Goal: Answer question/provide support: Share knowledge or assist other users

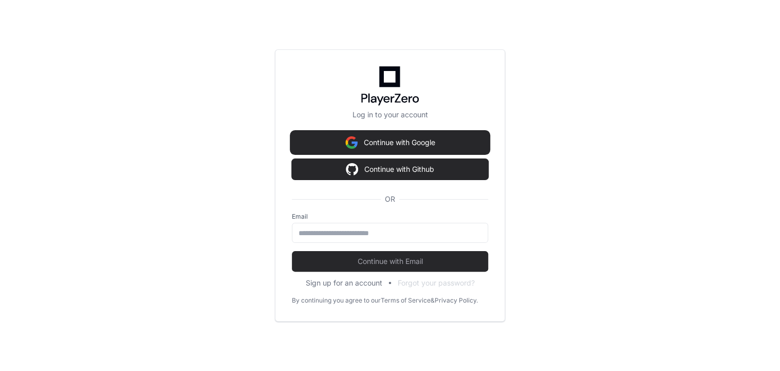
click at [433, 140] on button "Continue with Google" at bounding box center [390, 142] width 196 height 21
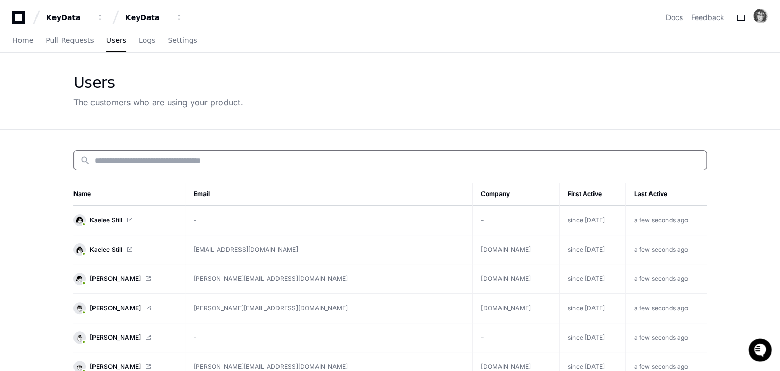
click at [179, 159] on input at bounding box center [397, 160] width 605 height 10
paste input "**********"
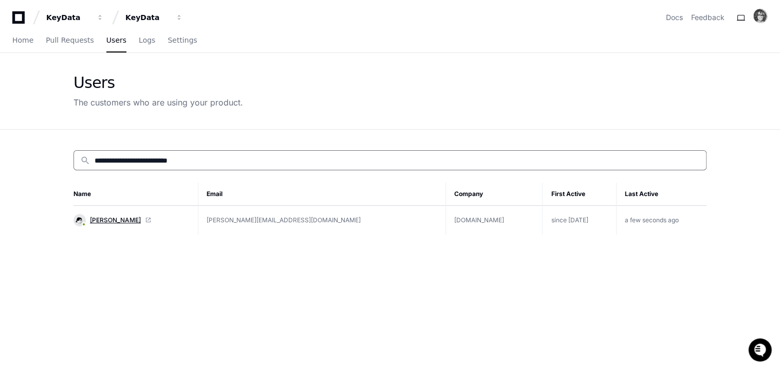
type input "**********"
click at [104, 220] on span "[PERSON_NAME]" at bounding box center [115, 220] width 51 height 8
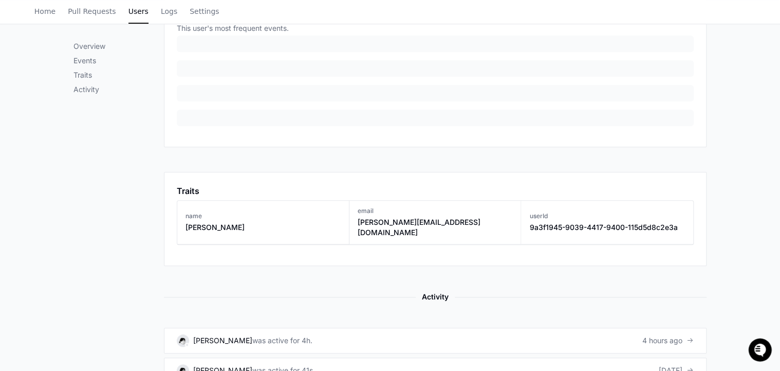
scroll to position [565, 0]
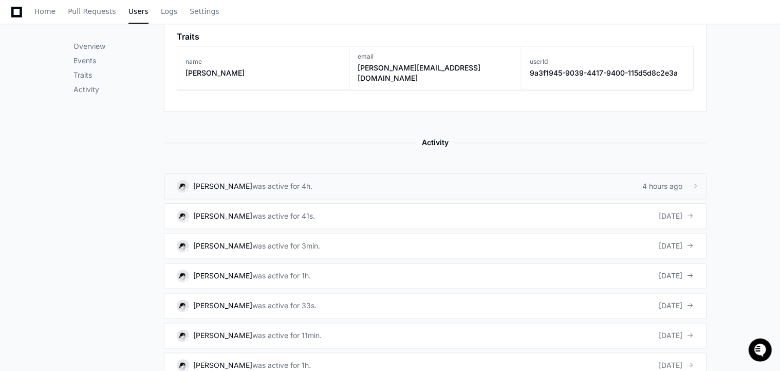
click at [664, 181] on div "4 hours ago" at bounding box center [667, 186] width 51 height 10
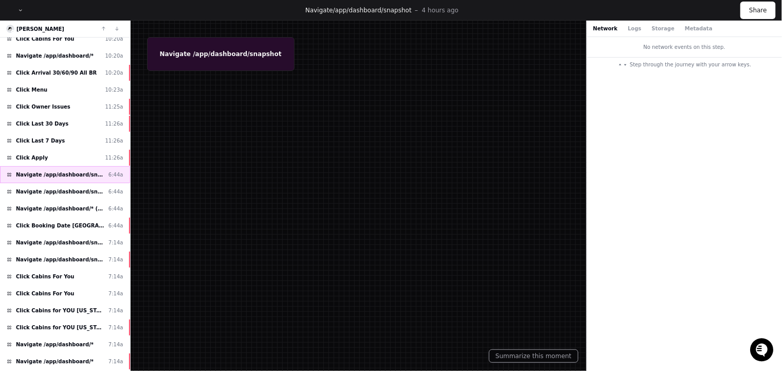
scroll to position [154, 0]
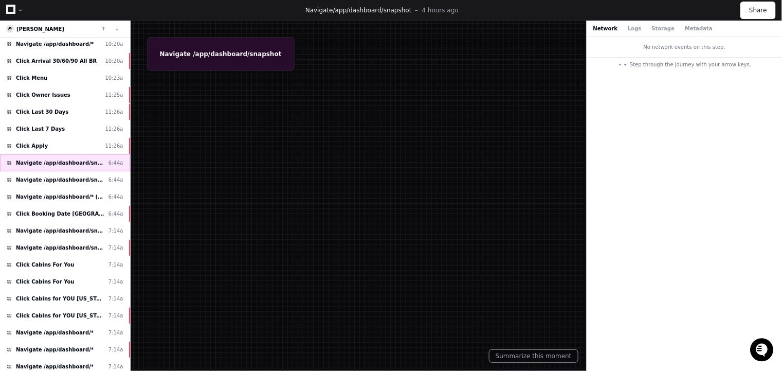
click at [62, 159] on span "Navigate /app/dashboard/snapshot" at bounding box center [60, 163] width 88 height 8
click at [62, 176] on span "Navigate /app/dashboard/snapshot" at bounding box center [60, 180] width 88 height 8
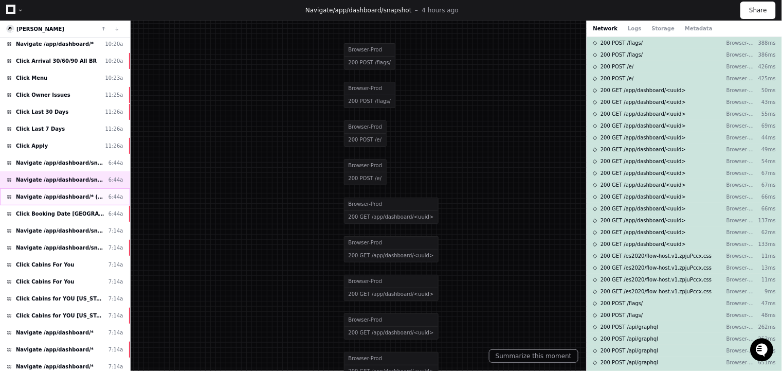
click at [62, 193] on span "Navigate /app/dashboard/* (Booking Date TN)" at bounding box center [60, 197] width 88 height 8
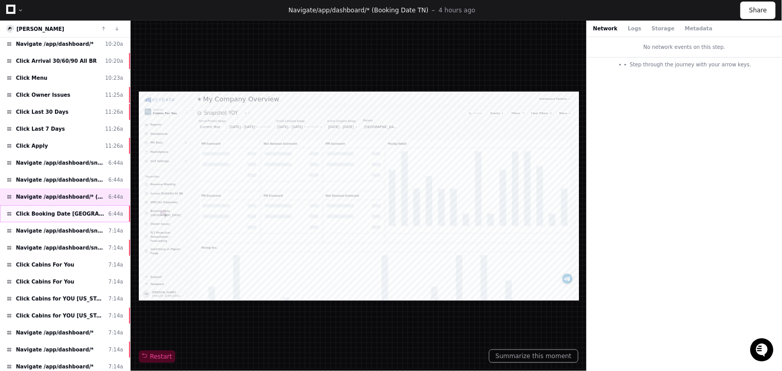
click at [50, 210] on span "Click Booking Date [GEOGRAPHIC_DATA]" at bounding box center [60, 214] width 88 height 8
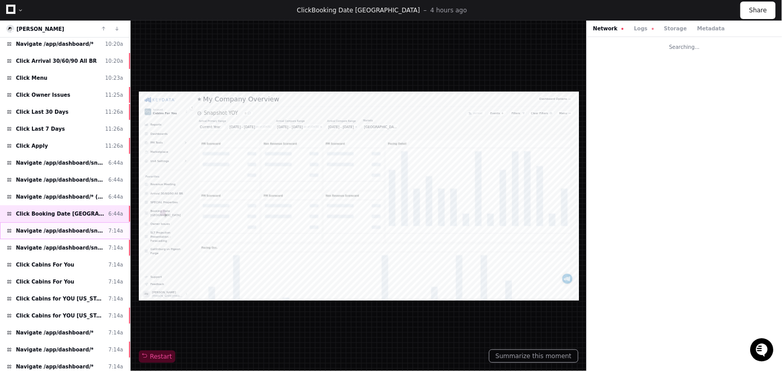
click at [46, 227] on span "Navigate /app/dashboard/snapshot" at bounding box center [60, 231] width 88 height 8
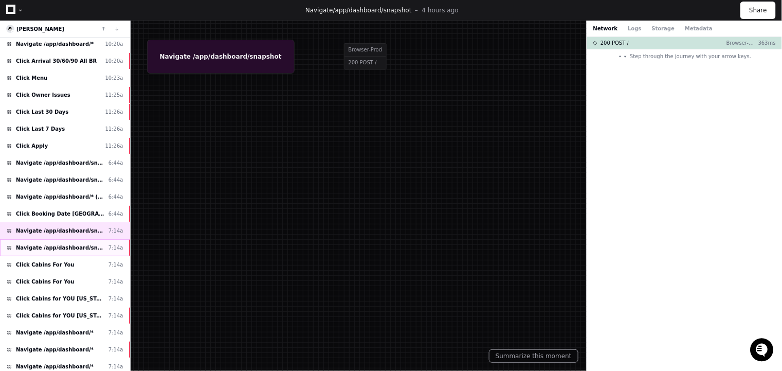
click at [38, 244] on span "Navigate /app/dashboard/snapshot" at bounding box center [60, 248] width 88 height 8
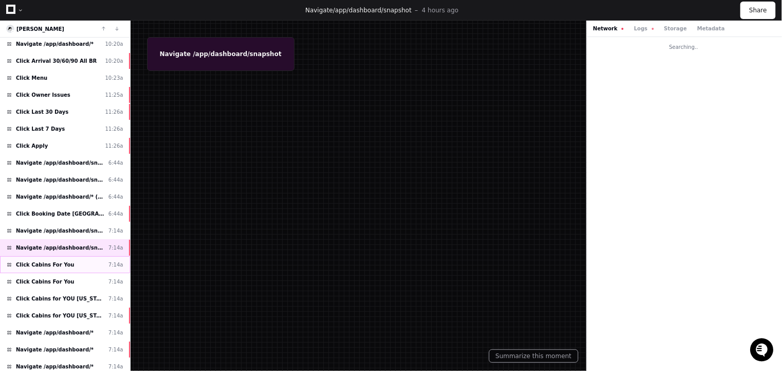
click at [38, 261] on span "Click Cabins For You" at bounding box center [45, 265] width 59 height 8
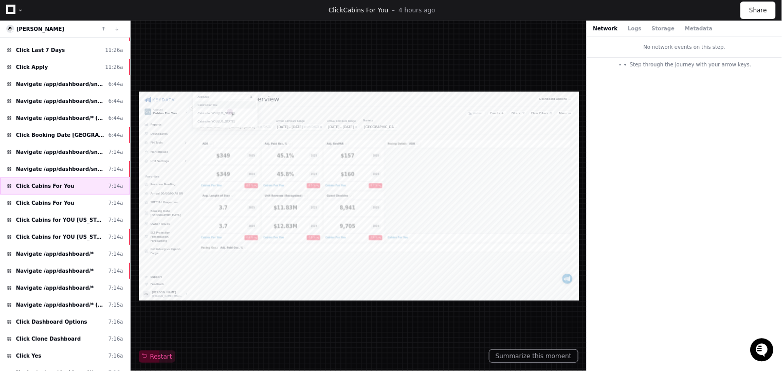
scroll to position [256, 0]
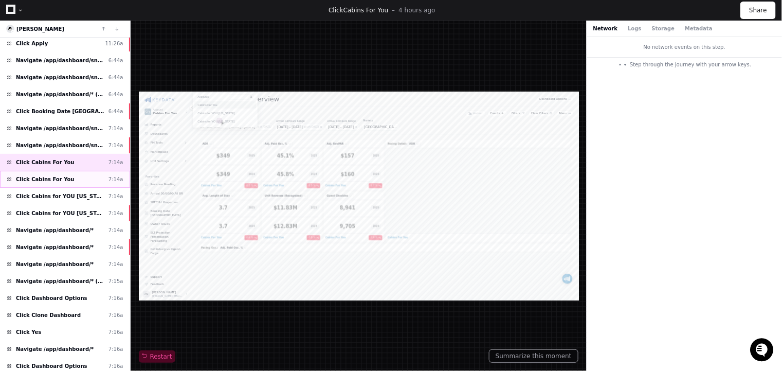
click at [60, 177] on span "Click Cabins For You" at bounding box center [45, 179] width 59 height 8
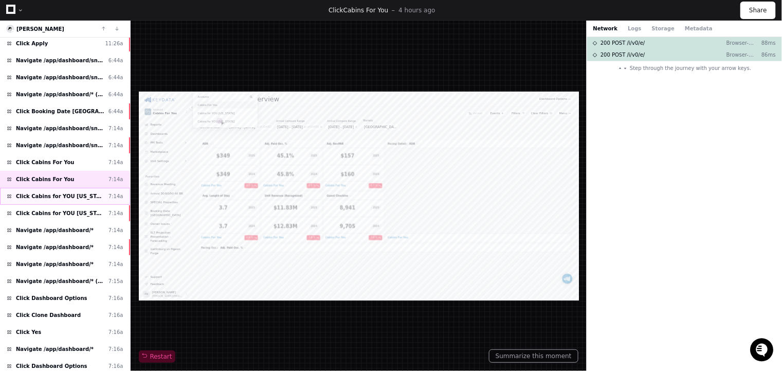
click at [61, 192] on span "Click Cabins for YOU [US_STATE]" at bounding box center [60, 196] width 88 height 8
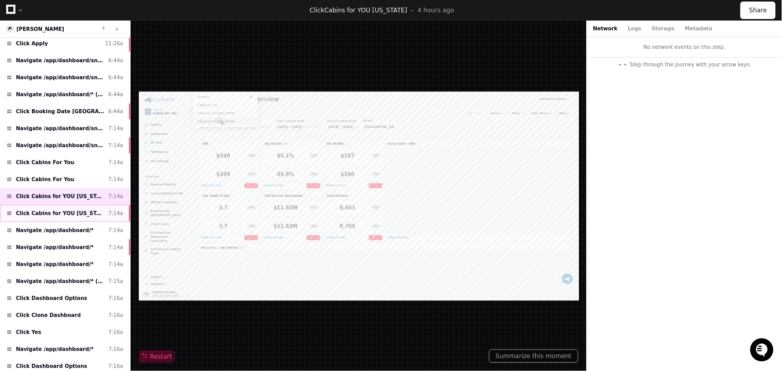
click at [61, 209] on span "Click Cabins for YOU [US_STATE]" at bounding box center [60, 213] width 88 height 8
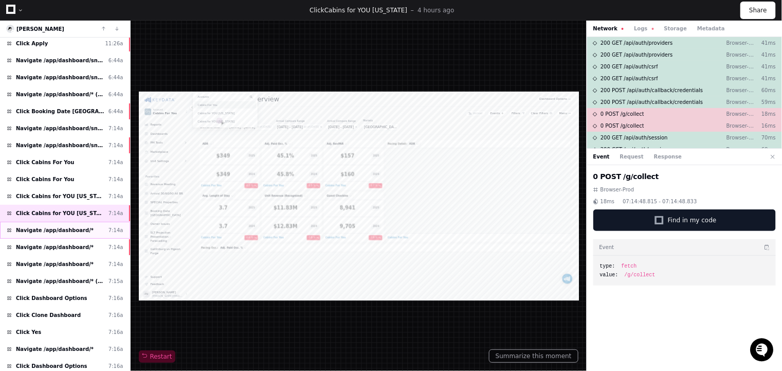
click at [58, 226] on span "Navigate /app/dashboard/*" at bounding box center [55, 230] width 78 height 8
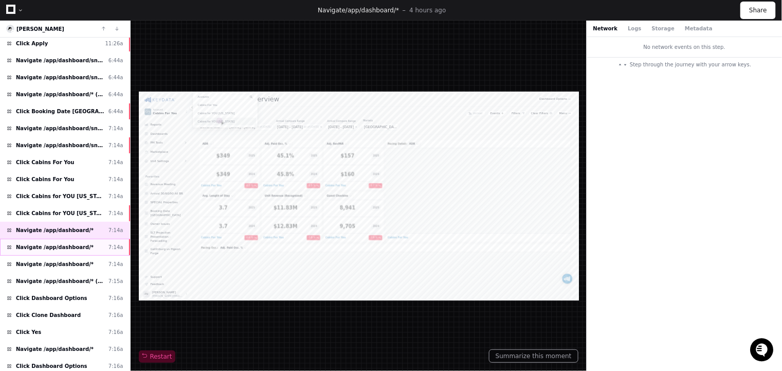
click at [58, 243] on span "Navigate /app/dashboard/*" at bounding box center [55, 247] width 78 height 8
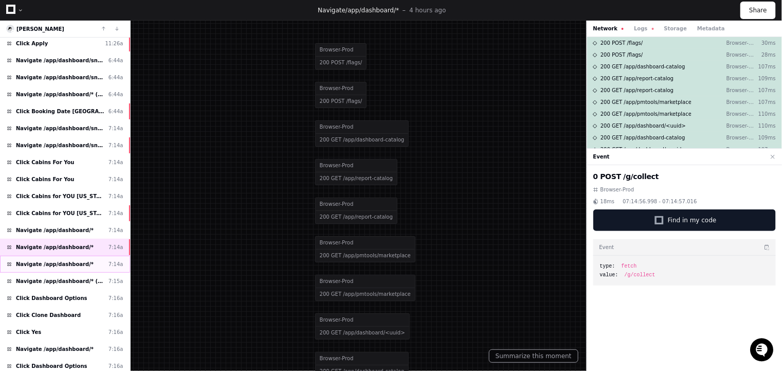
click at [55, 260] on span "Navigate /app/dashboard/*" at bounding box center [55, 264] width 78 height 8
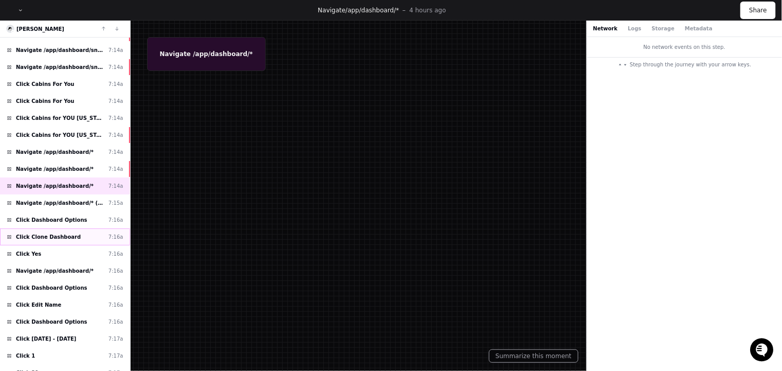
scroll to position [360, 0]
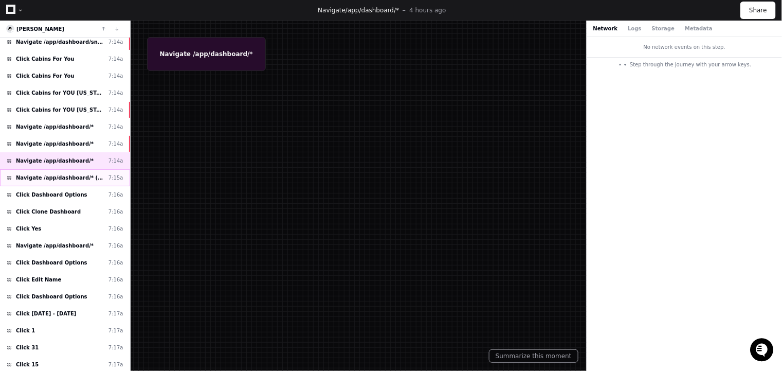
click at [49, 174] on span "Navigate /app/dashboard/* (SPECIALS Properties)" at bounding box center [60, 178] width 88 height 8
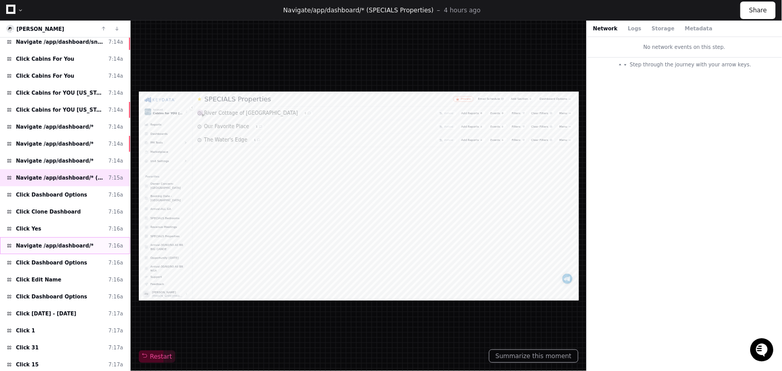
click at [51, 242] on span "Navigate /app/dashboard/*" at bounding box center [55, 246] width 78 height 8
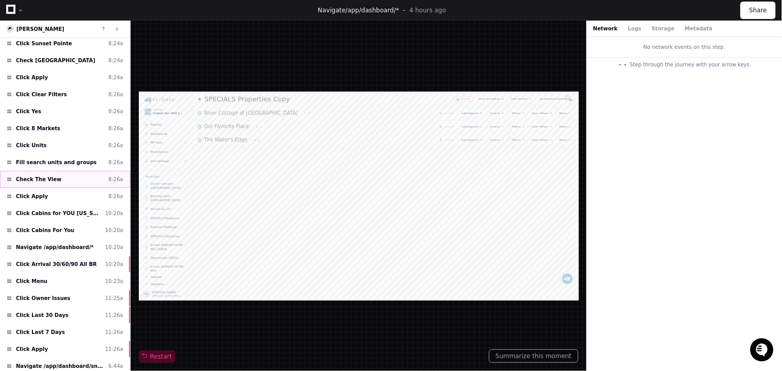
scroll to position [256, 0]
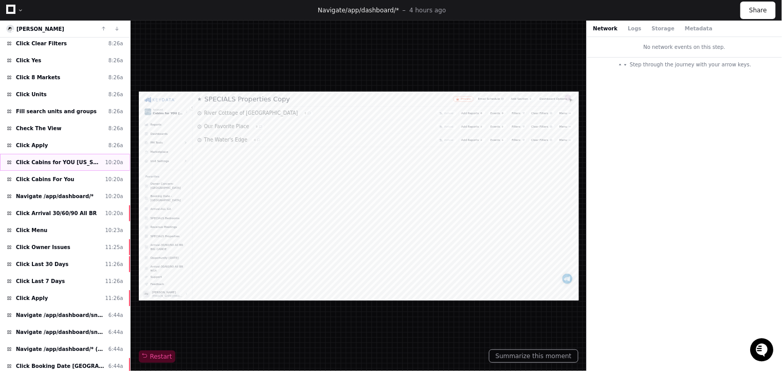
click at [52, 158] on span "Click Cabins for YOU [US_STATE]" at bounding box center [58, 162] width 85 height 8
click at [49, 175] on span "Click Cabins For You" at bounding box center [45, 179] width 59 height 8
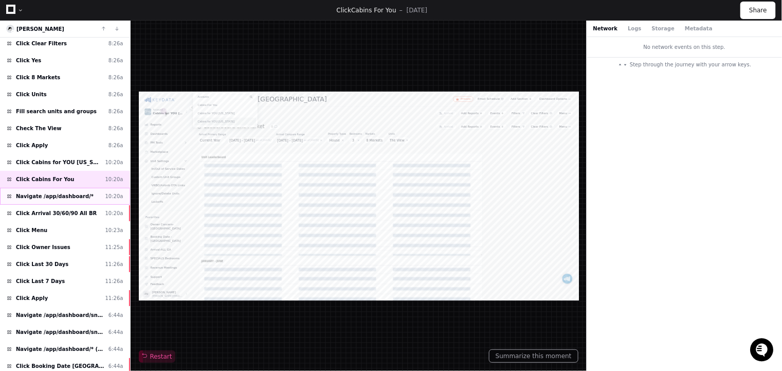
scroll to position [1027, 0]
click at [49, 192] on span "Navigate /app/dashboard/*" at bounding box center [55, 196] width 78 height 8
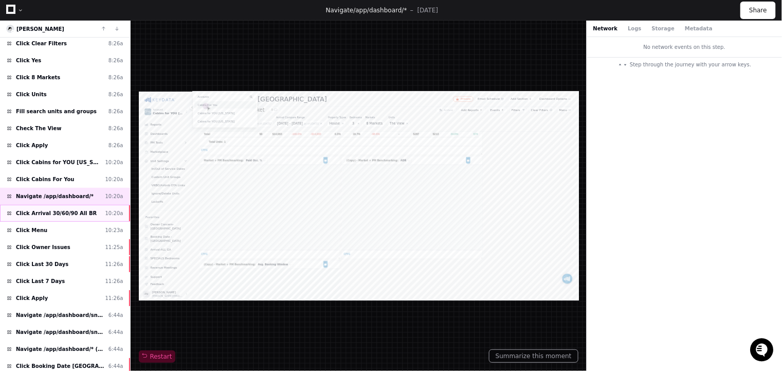
click at [47, 209] on span "Click Arrival 30/60/90 All BR" at bounding box center [56, 213] width 81 height 8
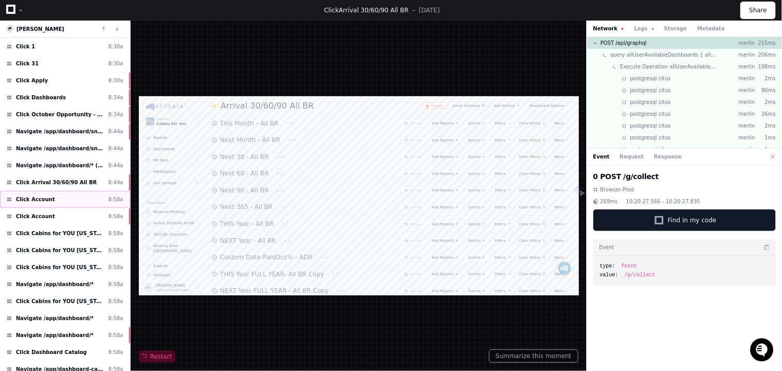
scroll to position [6341, 0]
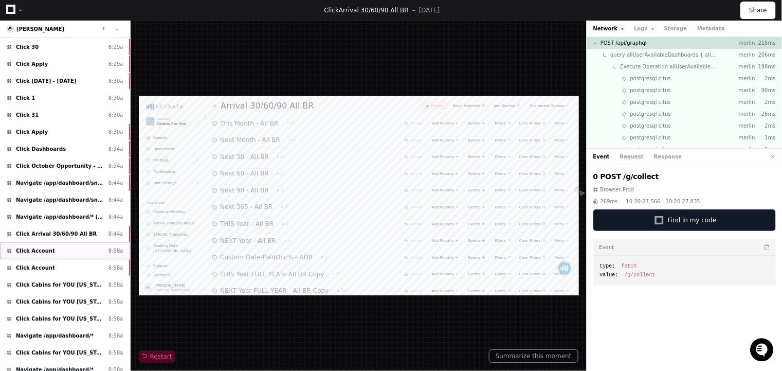
click at [48, 242] on div "Click Account 8:58a" at bounding box center [65, 250] width 130 height 17
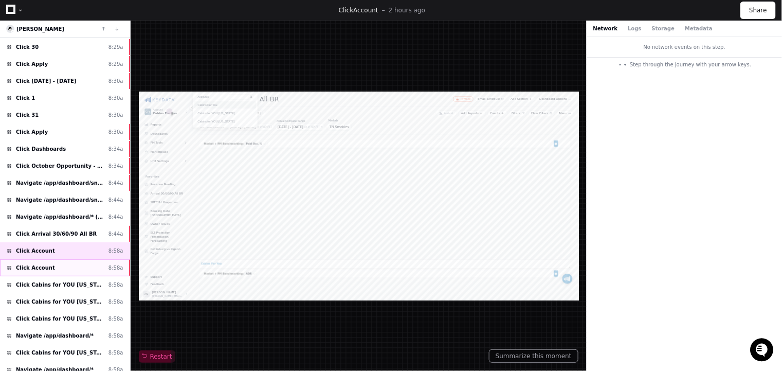
click at [47, 264] on span "Click Account" at bounding box center [35, 268] width 39 height 8
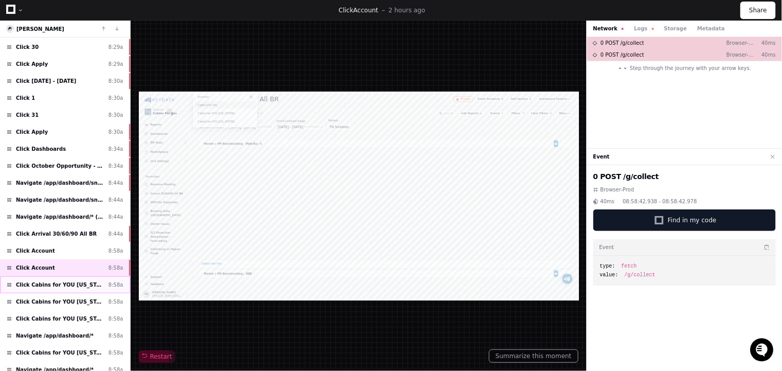
click at [47, 281] on span "Click Cabins for YOU [US_STATE]" at bounding box center [60, 285] width 88 height 8
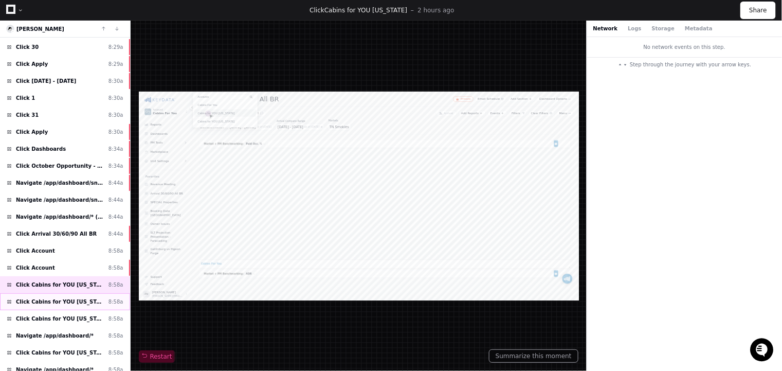
click at [47, 293] on div "Click Cabins for YOU [US_STATE] 8:58a" at bounding box center [65, 301] width 130 height 17
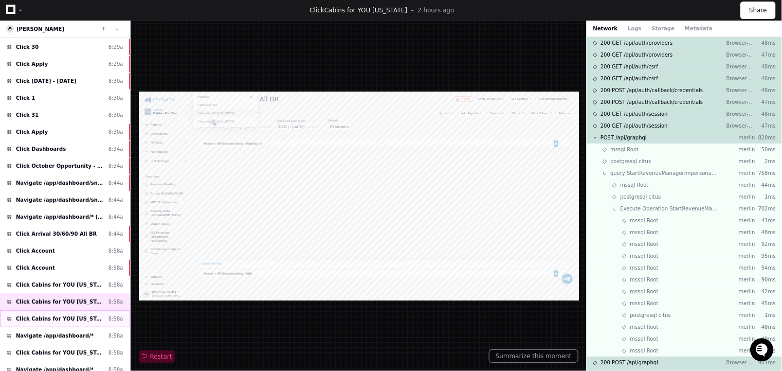
click at [49, 314] on span "Click Cabins for YOU [US_STATE]" at bounding box center [60, 318] width 88 height 8
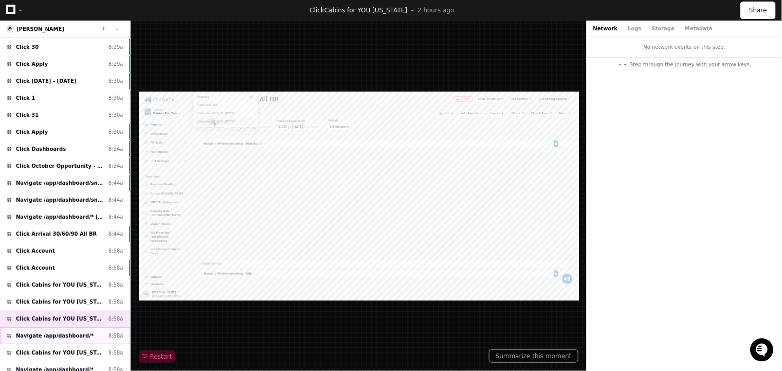
click at [50, 331] on span "Navigate /app/dashboard/*" at bounding box center [55, 335] width 78 height 8
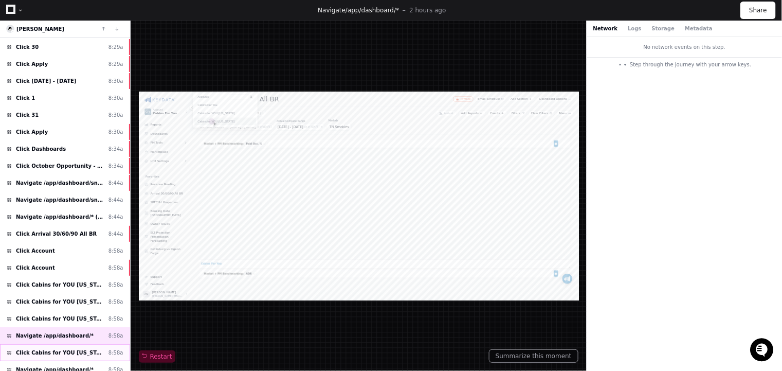
click at [49, 348] on span "Click Cabins for YOU [US_STATE]" at bounding box center [60, 352] width 88 height 8
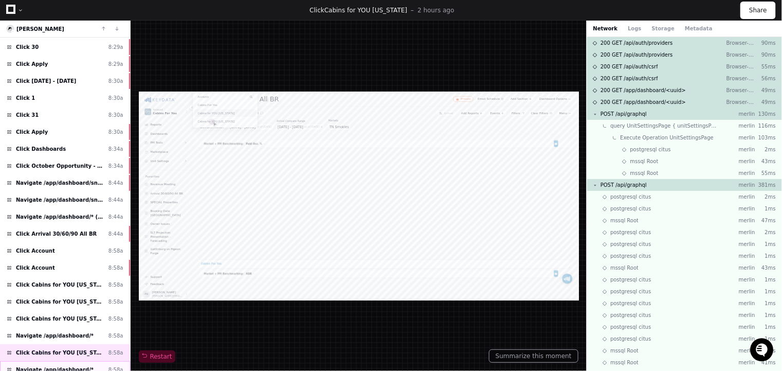
click at [53, 361] on div "Navigate /app/dashboard/* 8:58a" at bounding box center [65, 369] width 130 height 17
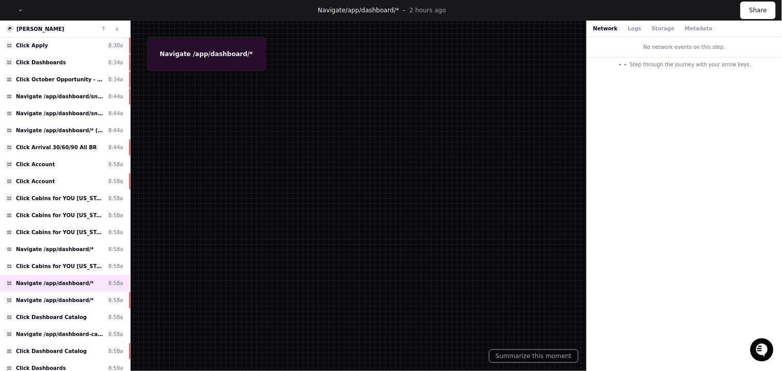
scroll to position [6443, 0]
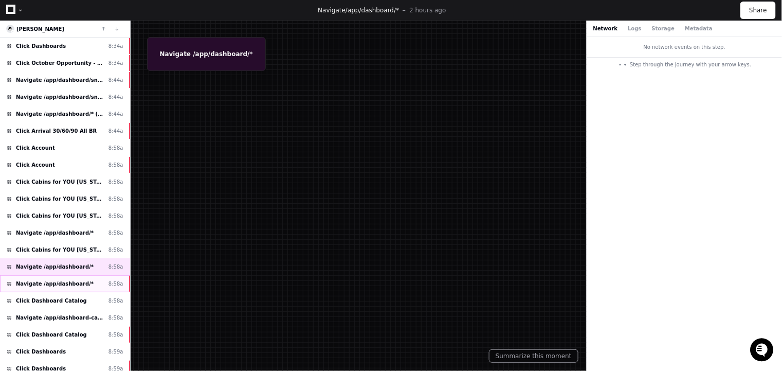
click at [47, 280] on span "Navigate /app/dashboard/*" at bounding box center [55, 284] width 78 height 8
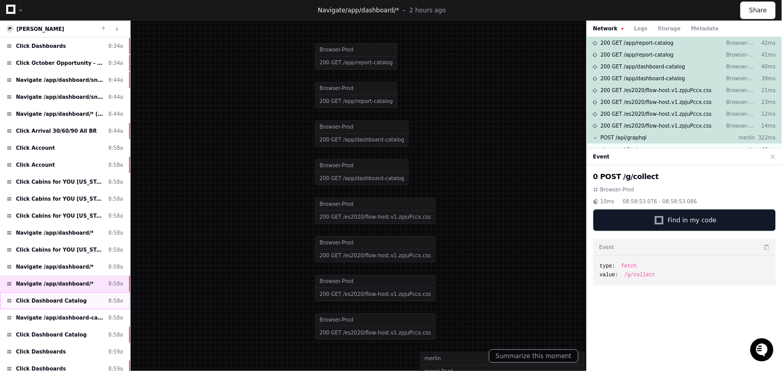
click at [52, 297] on span "Click Dashboard Catalog" at bounding box center [51, 301] width 71 height 8
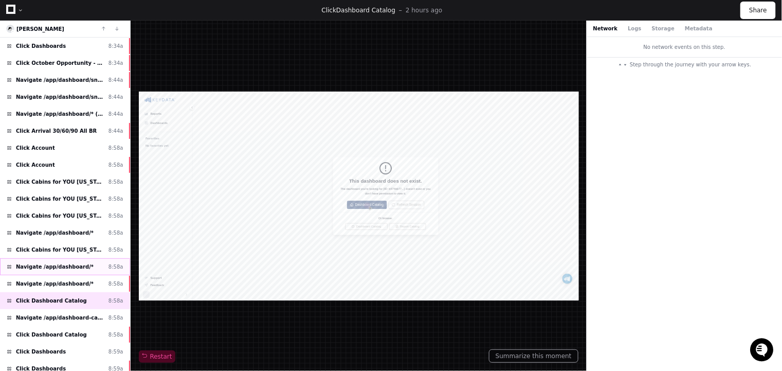
click at [50, 263] on span "Navigate /app/dashboard/*" at bounding box center [55, 267] width 78 height 8
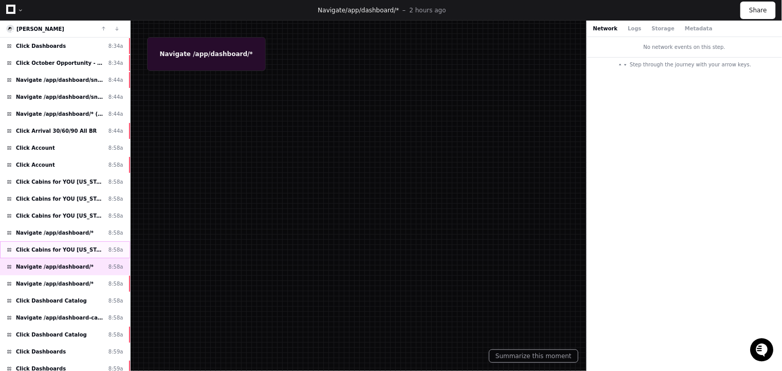
click at [55, 246] on span "Click Cabins for YOU [US_STATE]" at bounding box center [60, 250] width 88 height 8
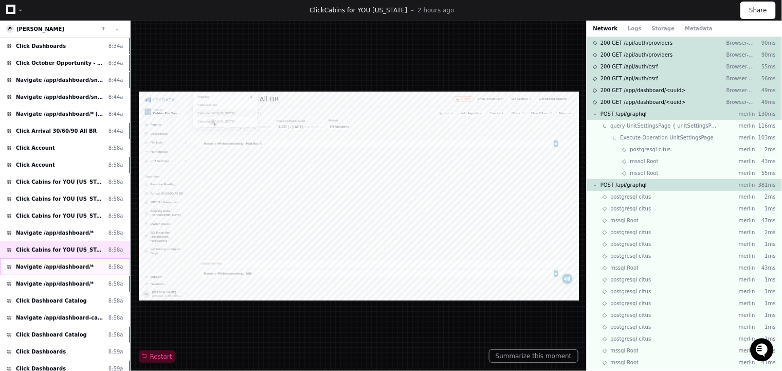
click at [53, 263] on span "Navigate /app/dashboard/*" at bounding box center [55, 267] width 78 height 8
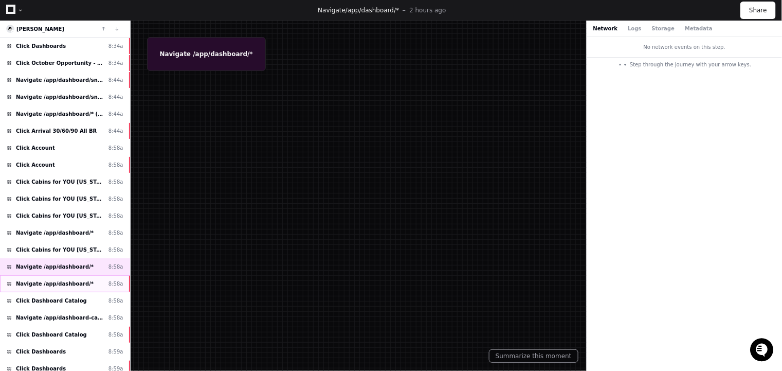
click at [53, 280] on span "Navigate /app/dashboard/*" at bounding box center [55, 284] width 78 height 8
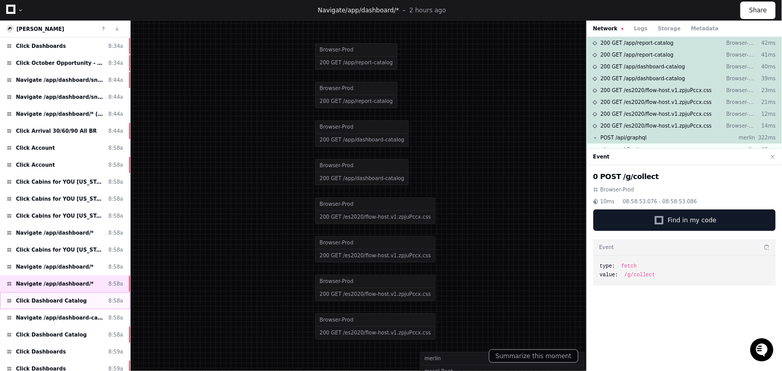
click at [50, 297] on span "Click Dashboard Catalog" at bounding box center [51, 301] width 71 height 8
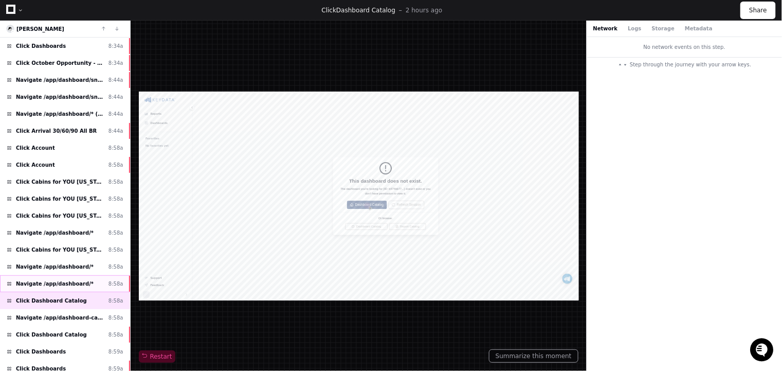
click at [50, 280] on span "Navigate /app/dashboard/*" at bounding box center [55, 284] width 78 height 8
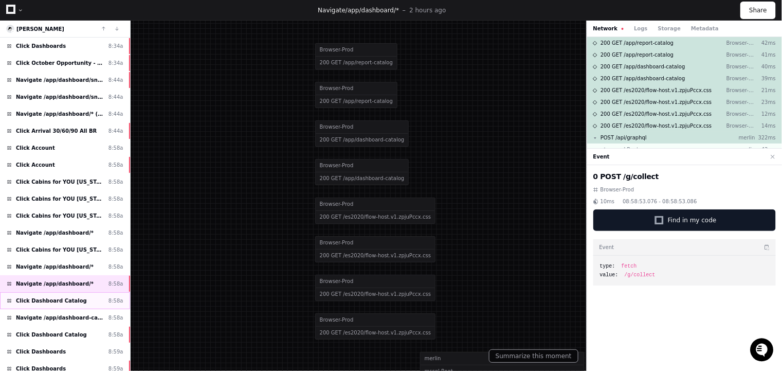
click at [51, 297] on span "Click Dashboard Catalog" at bounding box center [51, 301] width 71 height 8
